Goal: Check status: Check status

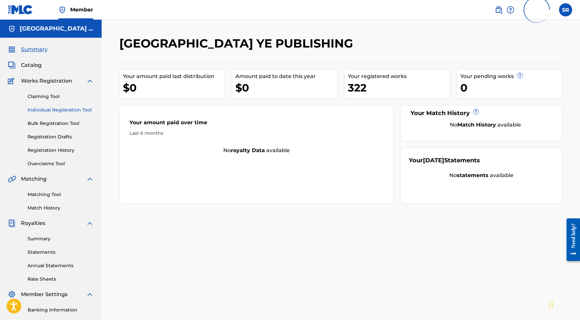
click at [62, 109] on link "Individual Registration Tool" at bounding box center [61, 110] width 66 height 7
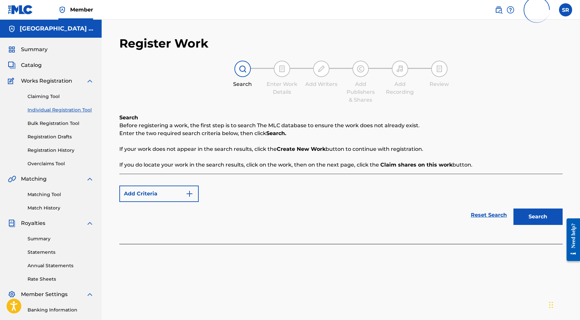
click at [59, 119] on div "Claiming Tool Individual Registration Tool Bulk Registration Tool Registration …" at bounding box center [51, 126] width 86 height 82
click at [58, 122] on link "Bulk Registration Tool" at bounding box center [61, 123] width 66 height 7
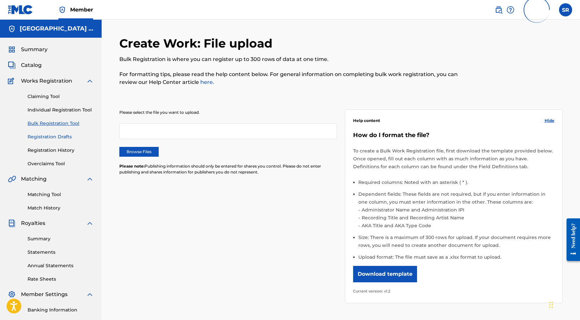
click at [60, 138] on link "Registration Drafts" at bounding box center [61, 136] width 66 height 7
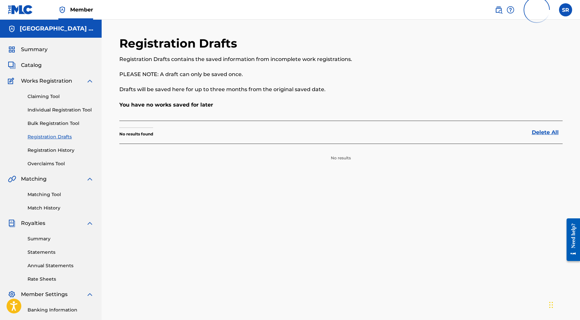
click at [61, 156] on div "Claiming Tool Individual Registration Tool Bulk Registration Tool Registration …" at bounding box center [51, 126] width 86 height 82
click at [59, 149] on link "Registration History" at bounding box center [61, 150] width 66 height 7
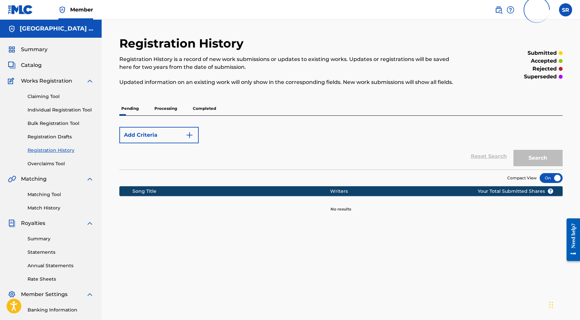
click at [158, 116] on div "Add Criteria Reset Search Search" at bounding box center [340, 143] width 443 height 54
click at [164, 110] on p "Processing" at bounding box center [165, 109] width 27 height 14
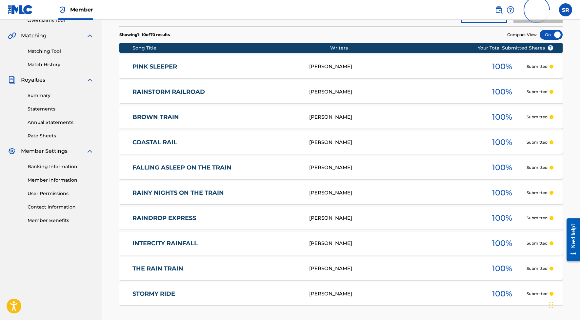
scroll to position [199, 0]
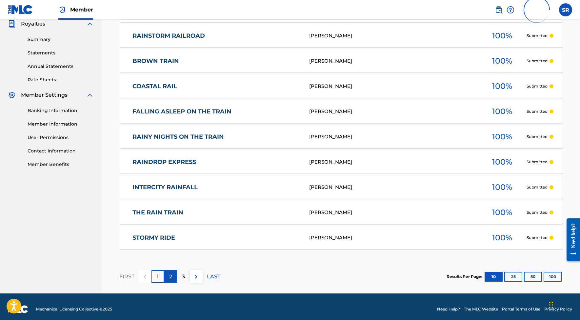
click at [172, 276] on div "2" at bounding box center [170, 276] width 13 height 13
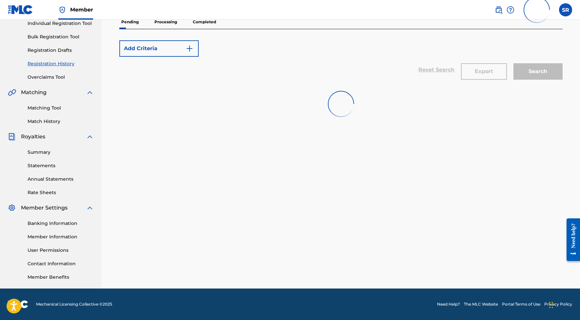
scroll to position [87, 0]
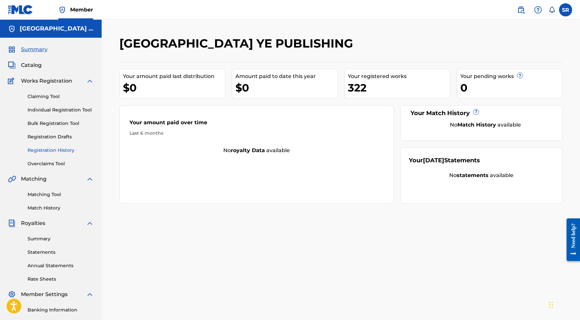
click at [53, 151] on link "Registration History" at bounding box center [61, 150] width 66 height 7
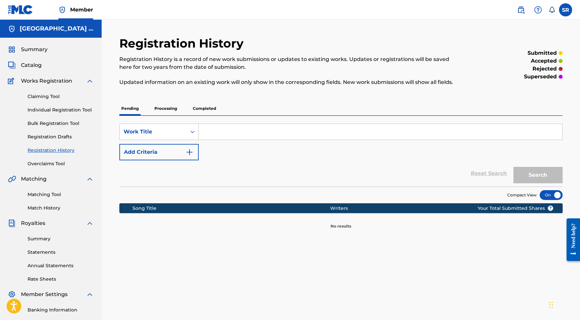
click at [172, 107] on p "Processing" at bounding box center [165, 109] width 27 height 14
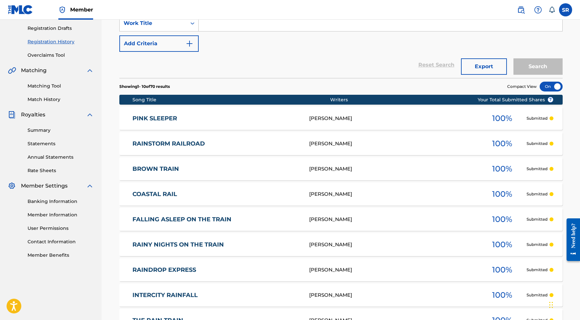
scroll to position [221, 0]
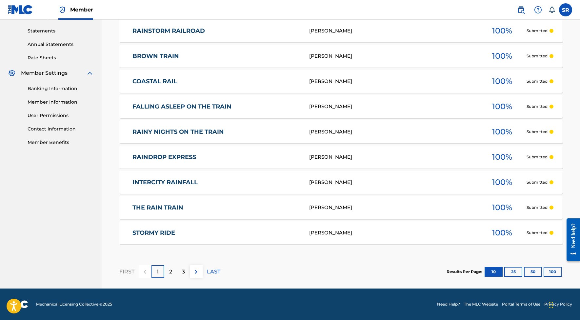
click at [170, 279] on div "FIRST 1 2 3 LAST" at bounding box center [169, 272] width 101 height 34
click at [173, 273] on div "2" at bounding box center [170, 271] width 13 height 13
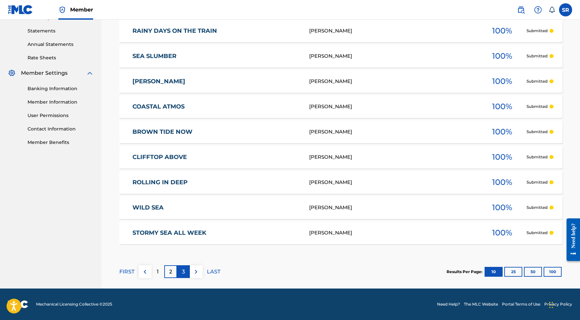
click at [180, 269] on div "3" at bounding box center [183, 271] width 13 height 13
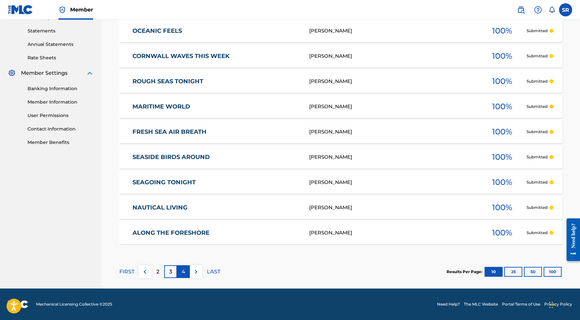
click at [185, 273] on p "4" at bounding box center [184, 272] width 4 height 8
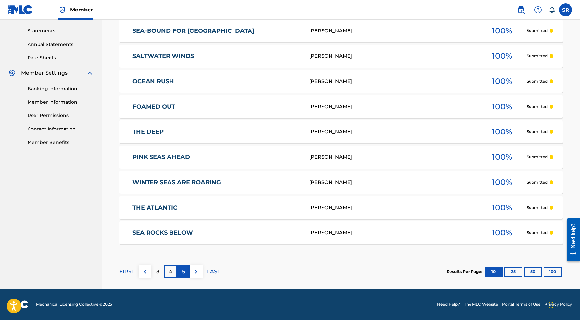
click at [181, 272] on div "5" at bounding box center [183, 271] width 13 height 13
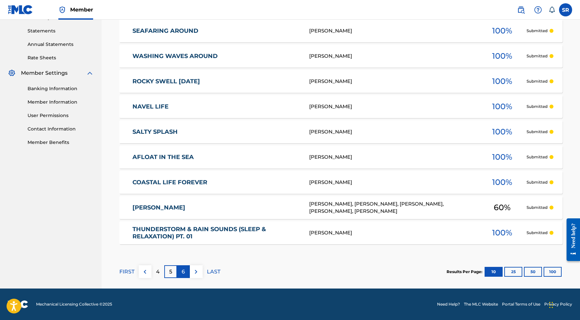
click at [186, 273] on div "6" at bounding box center [183, 271] width 13 height 13
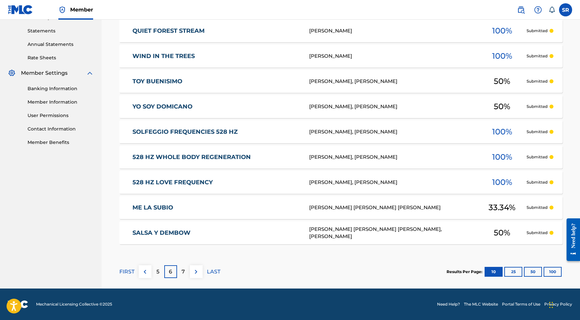
click at [183, 272] on p "7" at bounding box center [183, 272] width 3 height 8
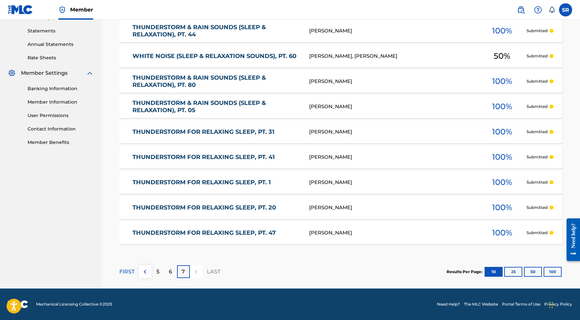
scroll to position [0, 0]
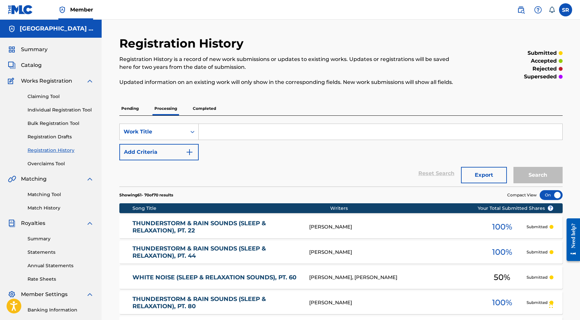
click at [202, 109] on p "Completed" at bounding box center [204, 109] width 27 height 14
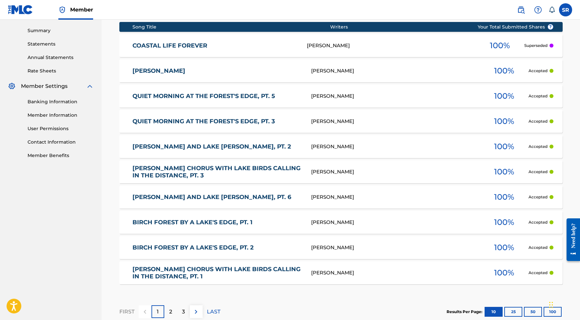
scroll to position [219, 0]
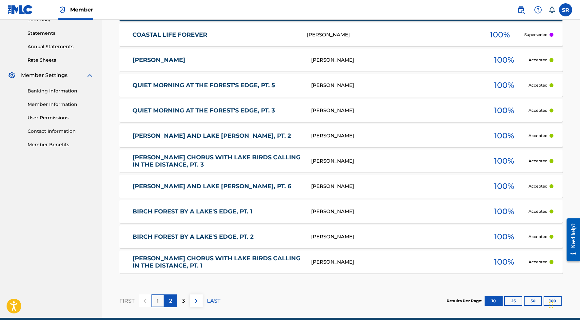
click at [169, 305] on p "2" at bounding box center [170, 301] width 3 height 8
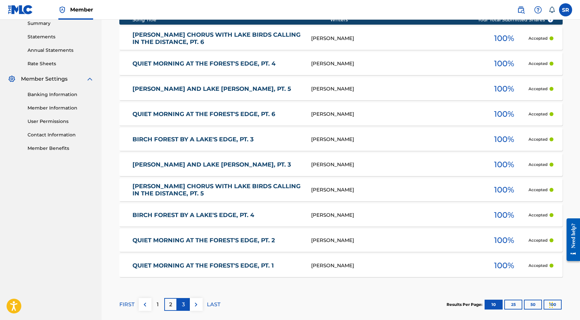
scroll to position [248, 0]
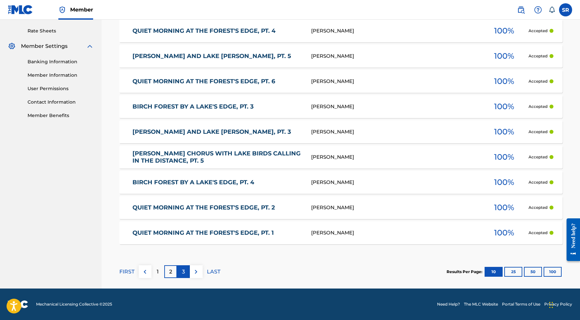
click at [179, 275] on div "3" at bounding box center [183, 271] width 13 height 13
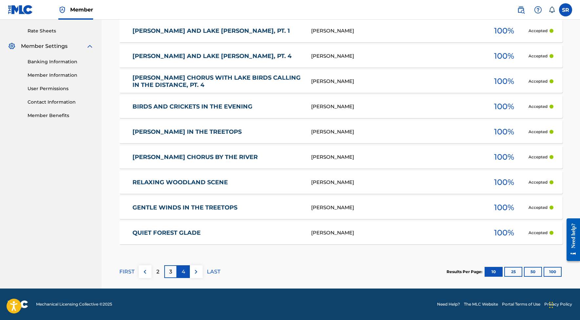
click at [184, 272] on p "4" at bounding box center [184, 272] width 4 height 8
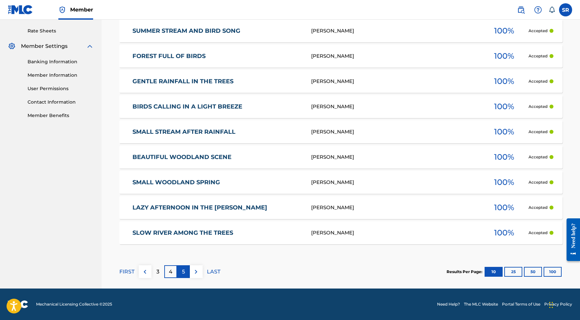
click at [177, 273] on div "5" at bounding box center [183, 271] width 13 height 13
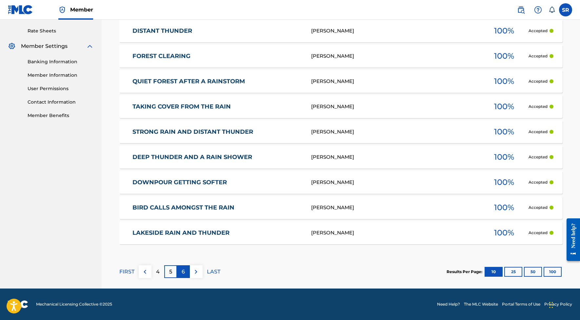
click at [187, 273] on div "6" at bounding box center [183, 271] width 13 height 13
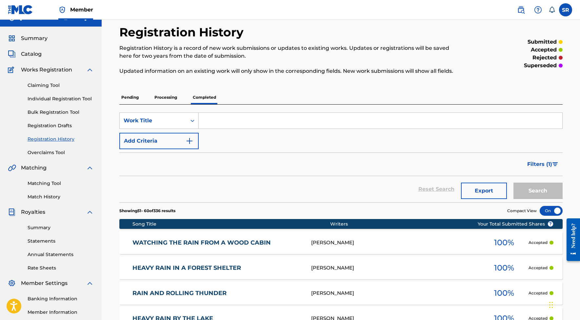
scroll to position [10, 0]
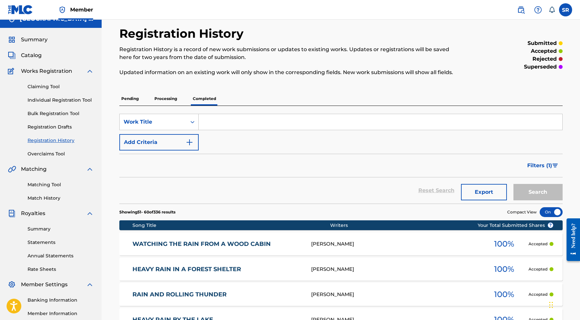
click at [166, 100] on p "Processing" at bounding box center [165, 99] width 27 height 14
